Goal: Find specific page/section: Find specific page/section

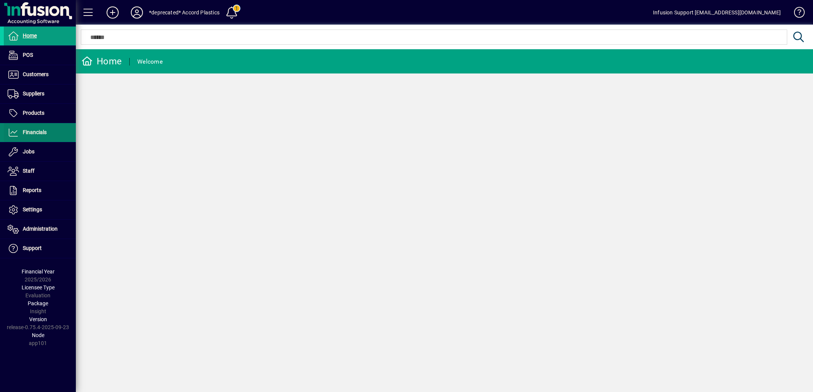
click at [37, 133] on span "Financials" at bounding box center [35, 132] width 24 height 6
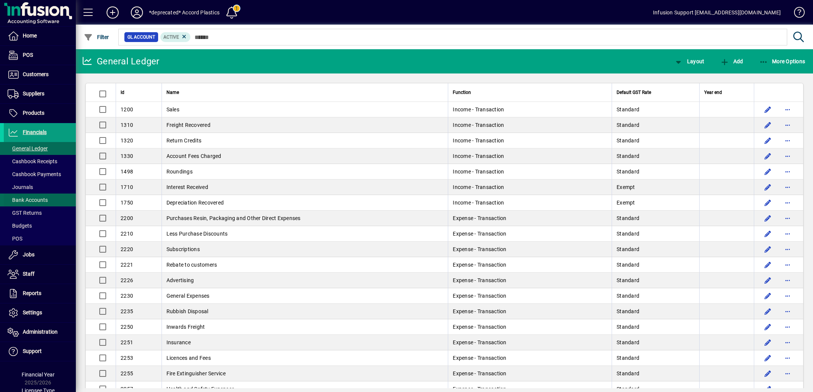
click at [32, 200] on span "Bank Accounts" at bounding box center [28, 200] width 40 height 6
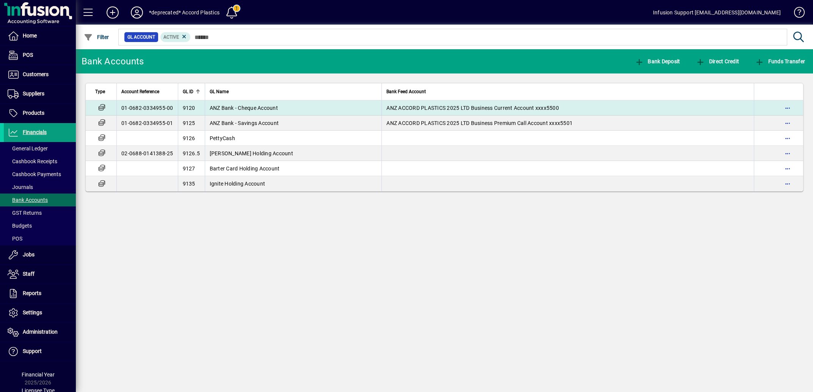
click at [267, 108] on span "ANZ Bank - Cheque Account" at bounding box center [244, 108] width 68 height 6
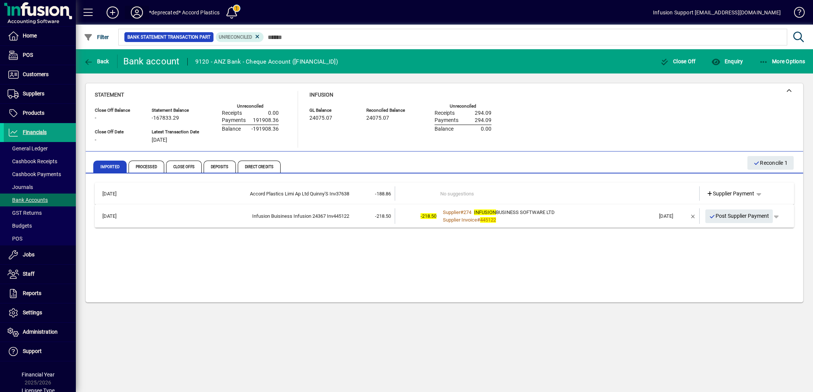
click at [136, 14] on icon at bounding box center [136, 12] width 15 height 12
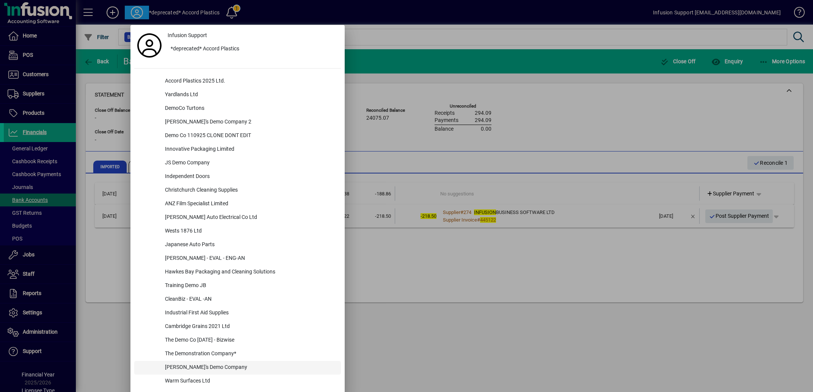
click at [141, 363] on div "Infusion Support *deprecated* Accord Plastics Accord Plastics 2025 Ltd. Yardlan…" at bounding box center [237, 211] width 214 height 373
click at [356, 145] on div at bounding box center [406, 196] width 813 height 392
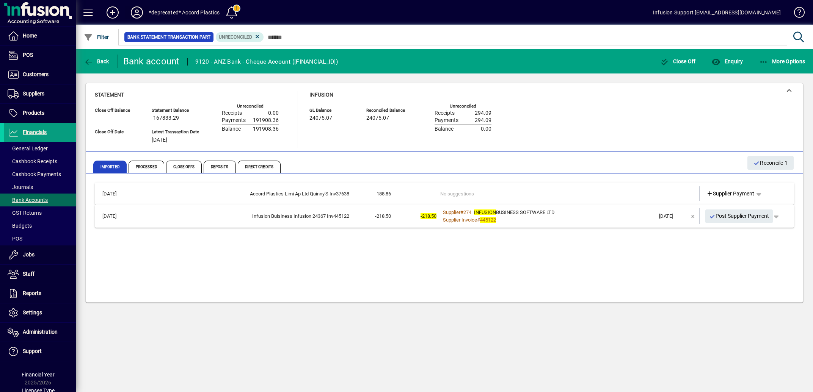
click at [137, 11] on icon at bounding box center [136, 12] width 15 height 12
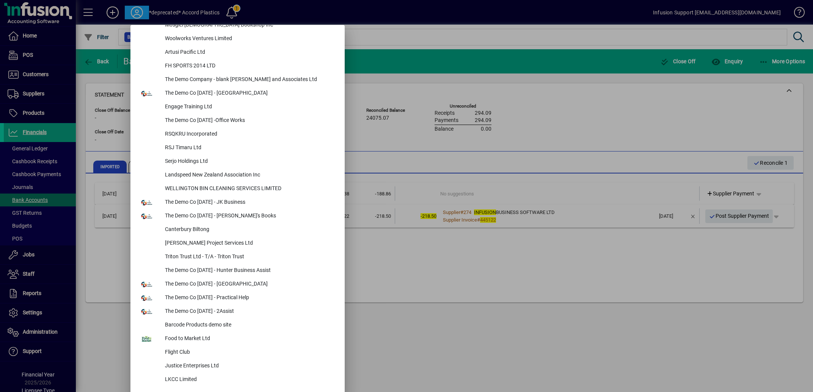
scroll to position [2824, 0]
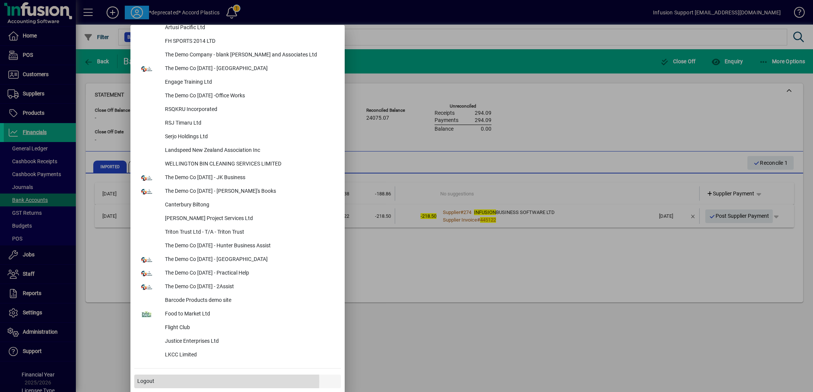
click at [151, 381] on span "Logout" at bounding box center [145, 381] width 17 height 8
